Goal: Task Accomplishment & Management: Use online tool/utility

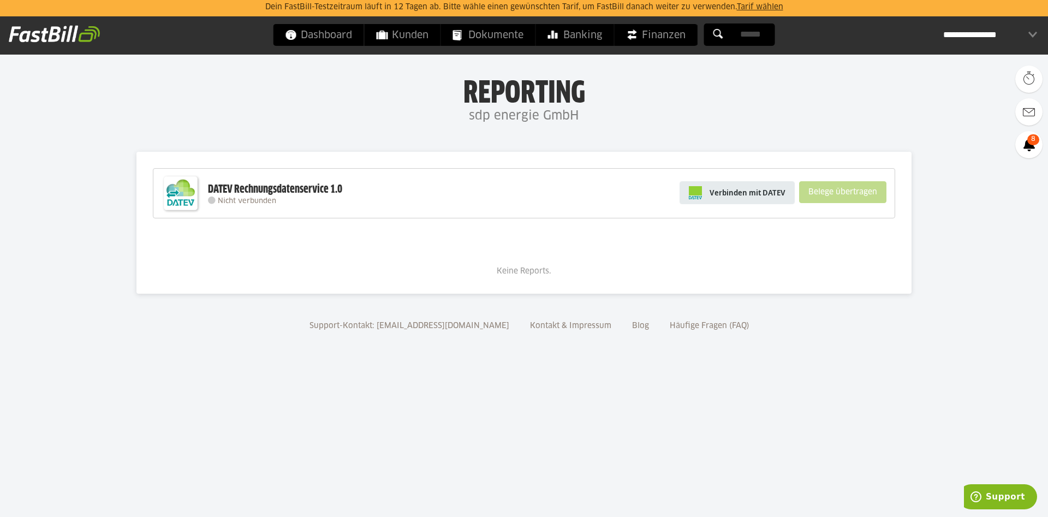
click at [767, 190] on span "Verbinden mit DATEV" at bounding box center [747, 192] width 76 height 11
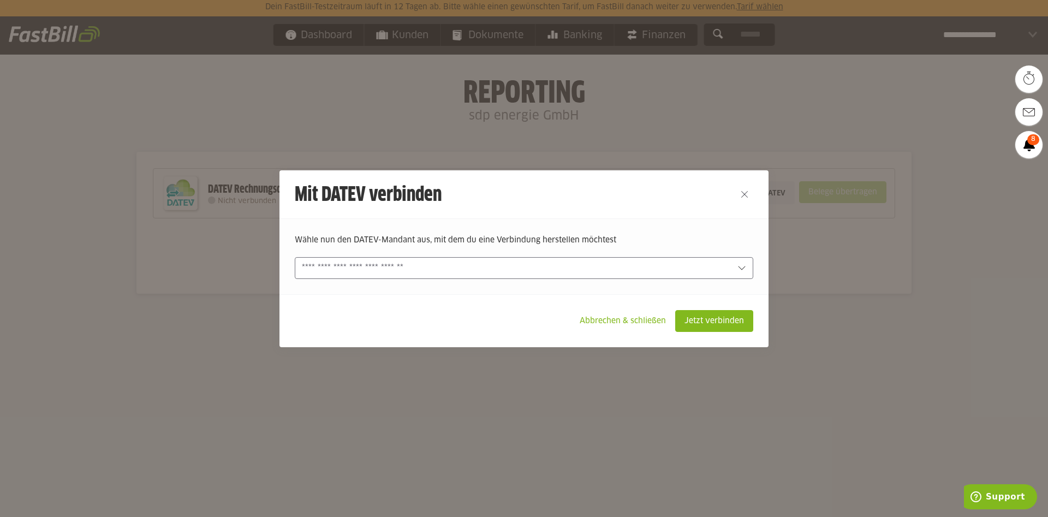
drag, startPoint x: 506, startPoint y: 270, endPoint x: 498, endPoint y: 270, distance: 8.7
click at [506, 270] on input "text" at bounding box center [516, 268] width 429 height 12
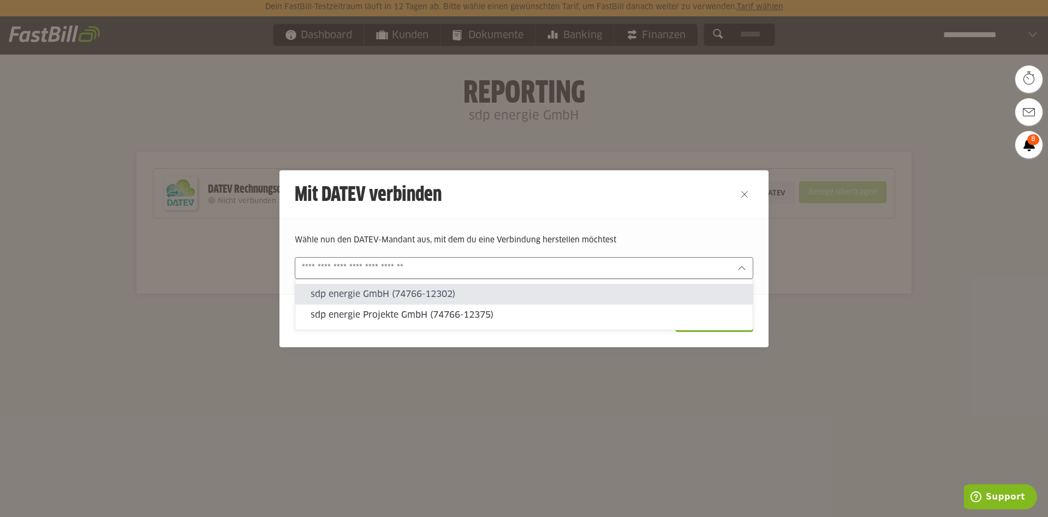
click at [421, 292] on slot "sdp energie GmbH (74766-12302)" at bounding box center [526, 294] width 433 height 12
type input "**********"
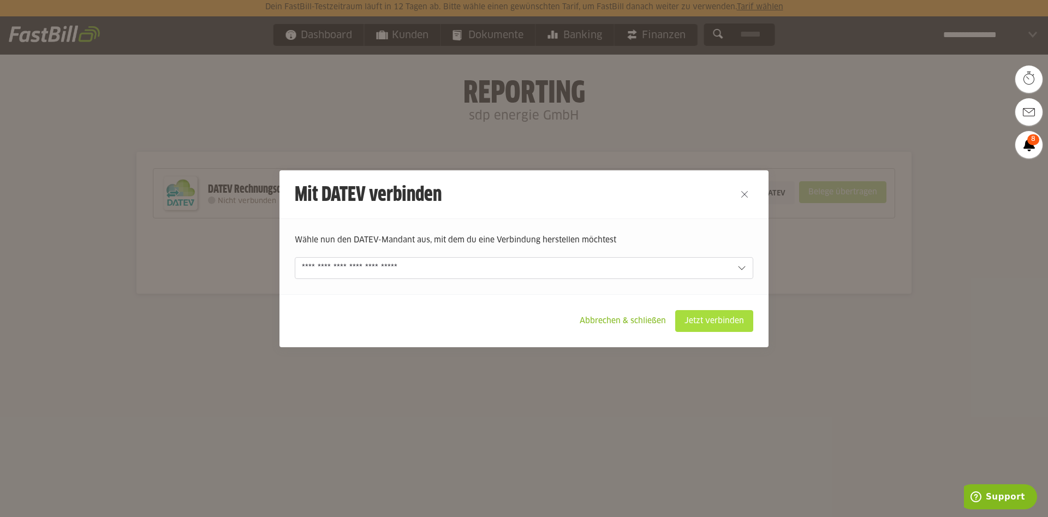
click at [720, 322] on slot "Jetzt verbinden" at bounding box center [714, 320] width 77 height 21
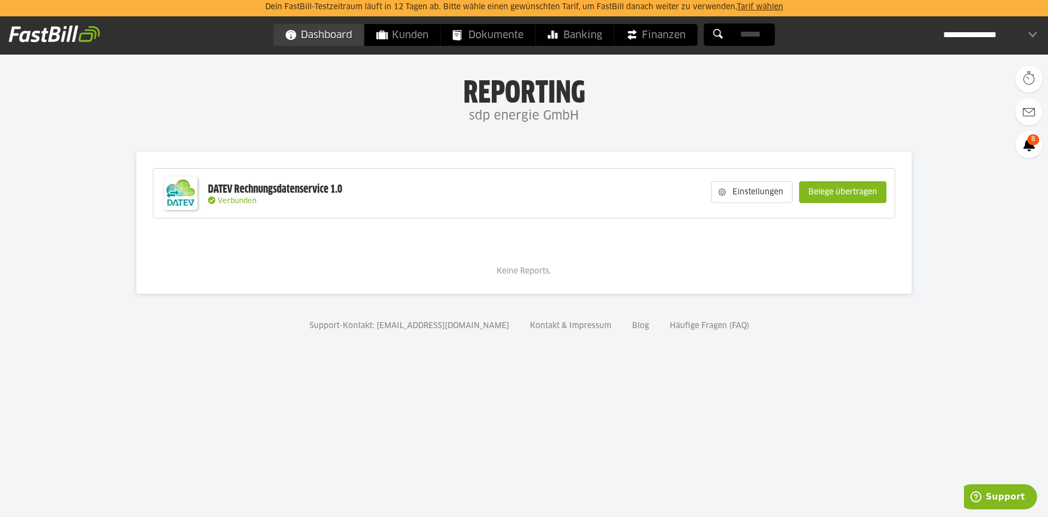
click at [302, 31] on span "Dashboard" at bounding box center [318, 35] width 67 height 22
